Goal: Information Seeking & Learning: Learn about a topic

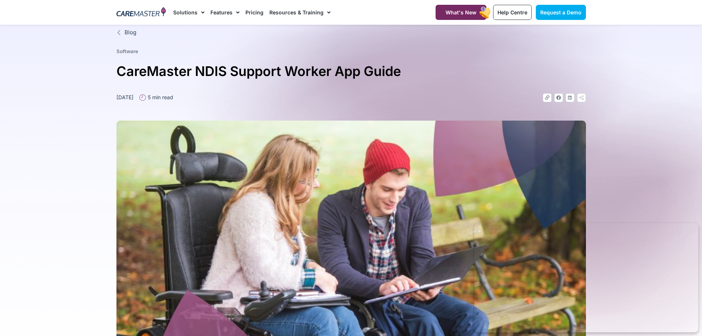
click at [374, 74] on h1 "CareMaster NDIS Support Worker App Guide" at bounding box center [350, 71] width 469 height 22
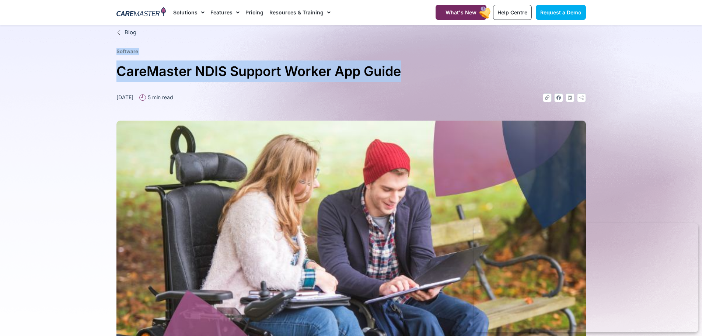
drag, startPoint x: 404, startPoint y: 76, endPoint x: 189, endPoint y: 42, distance: 218.4
click at [149, 42] on div "Blog Software CareMaster NDIS Support Worker App Guide May 23, 2024 5 min read …" at bounding box center [351, 221] width 477 height 393
click at [125, 73] on h1 "CareMaster NDIS Support Worker App Guide" at bounding box center [350, 71] width 469 height 22
click at [122, 73] on h1 "CareMaster NDIS Support Worker App Guide" at bounding box center [350, 71] width 469 height 22
drag, startPoint x: 146, startPoint y: 73, endPoint x: 446, endPoint y: 77, distance: 300.6
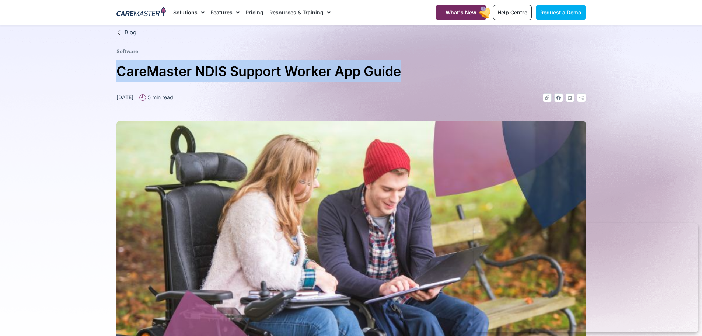
click at [440, 73] on div "Blog Software CareMaster NDIS Support Worker App Guide May 23, 2024 5 min read …" at bounding box center [351, 221] width 477 height 393
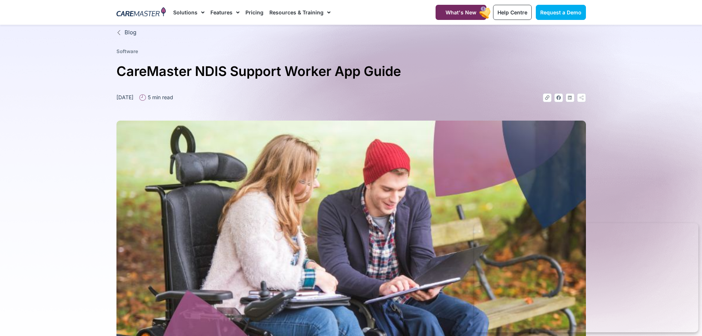
click at [409, 92] on div "Blog Software CareMaster NDIS Support Worker App Guide May 23, 2024 5 min read …" at bounding box center [351, 221] width 477 height 393
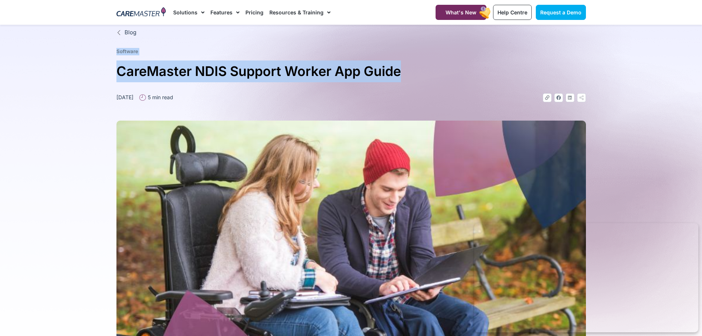
drag, startPoint x: 405, startPoint y: 75, endPoint x: 91, endPoint y: 43, distance: 315.9
click at [90, 44] on section "Blog Software CareMaster NDIS Support Worker App Guide May 23, 2024 5 min read …" at bounding box center [351, 221] width 702 height 393
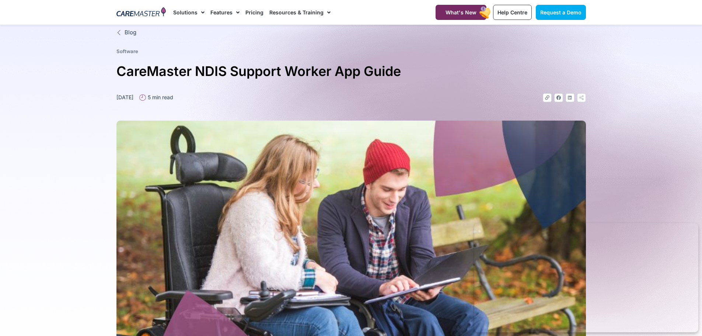
click at [140, 42] on div "Blog Software CareMaster NDIS Support Worker App Guide May 23, 2024 5 min read …" at bounding box center [351, 221] width 477 height 393
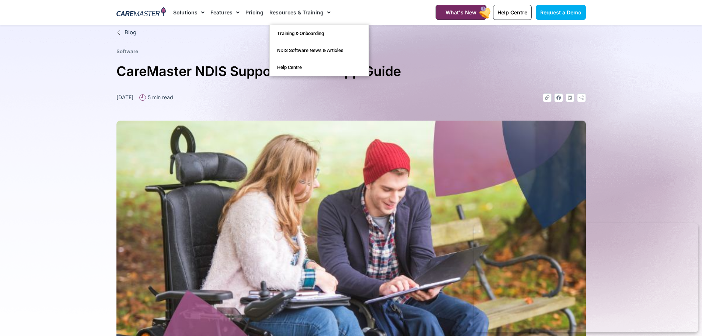
click at [313, 15] on link "Resources & Training" at bounding box center [299, 12] width 61 height 25
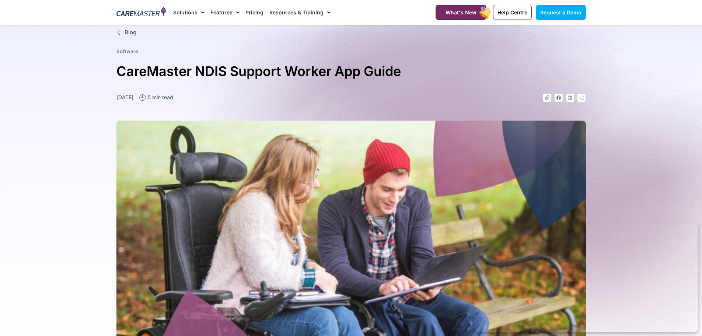
click at [323, 10] on span "Menu" at bounding box center [326, 12] width 7 height 13
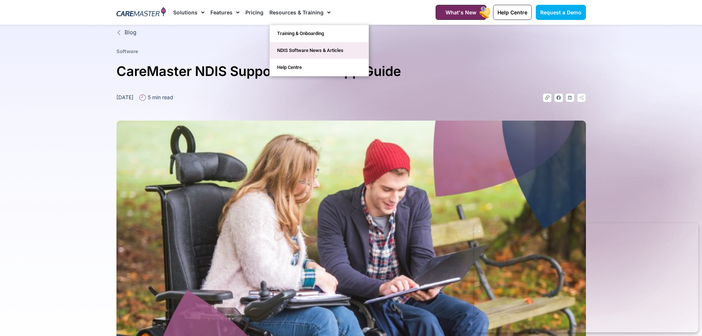
click at [308, 49] on link "NDIS Software News & Articles" at bounding box center [319, 50] width 99 height 17
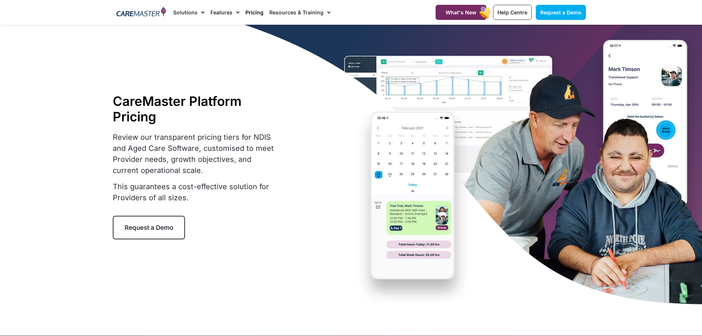
click at [304, 77] on div "CareMaster Platform Pricing Review our transparent pricing tiers for NDIS and A…" at bounding box center [351, 166] width 477 height 283
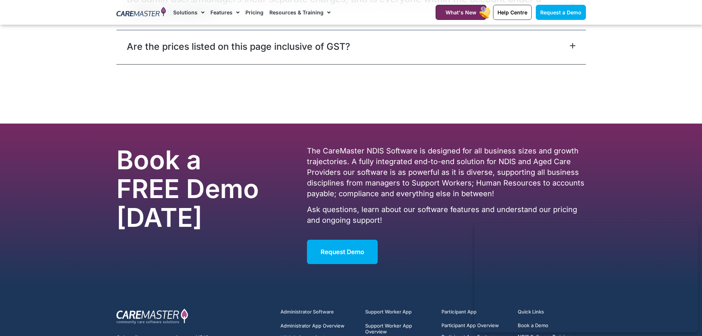
scroll to position [3683, 0]
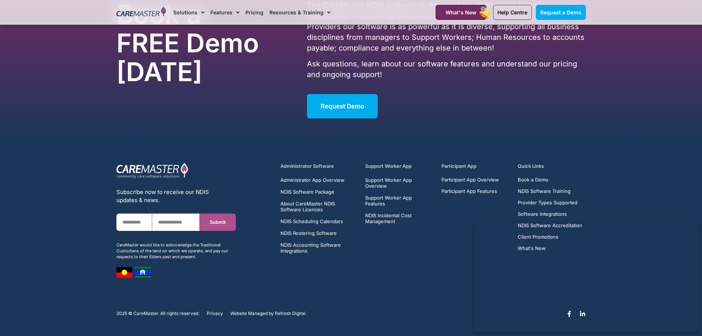
click at [249, 114] on div "Book a FREE Demo [DATE]" at bounding box center [208, 59] width 191 height 126
drag, startPoint x: 249, startPoint y: 114, endPoint x: 253, endPoint y: 116, distance: 4.5
click at [248, 116] on div "Book a FREE Demo [DATE]" at bounding box center [208, 59] width 191 height 126
click at [253, 116] on div "Book a FREE Demo [DATE]" at bounding box center [208, 59] width 191 height 126
click at [252, 122] on section "Book a FREE Demo [DATE] The CareMaster NDIS Software is designed for all busine…" at bounding box center [351, 59] width 702 height 162
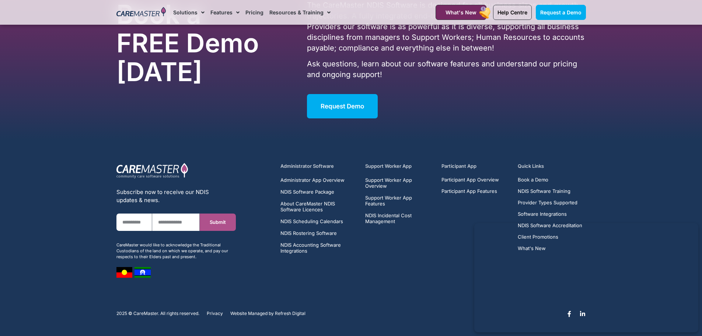
click at [211, 101] on div "Book a FREE Demo [DATE]" at bounding box center [208, 59] width 191 height 126
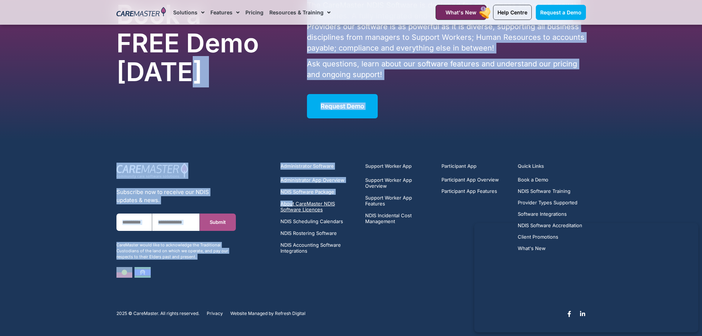
drag, startPoint x: 235, startPoint y: 88, endPoint x: 297, endPoint y: 207, distance: 133.1
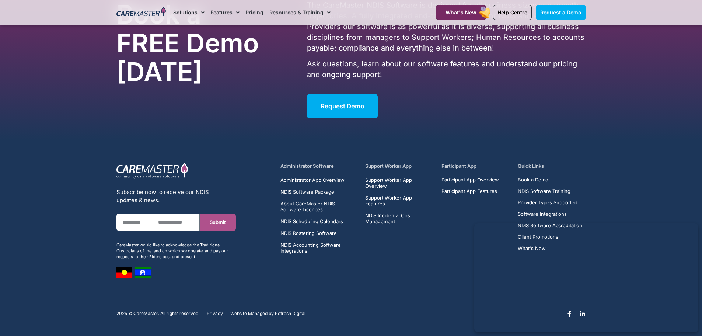
click at [269, 215] on div "Administrator Software Administrator App Overview NDIS Software Package About C…" at bounding box center [414, 220] width 350 height 122
